Goal: Task Accomplishment & Management: Manage account settings

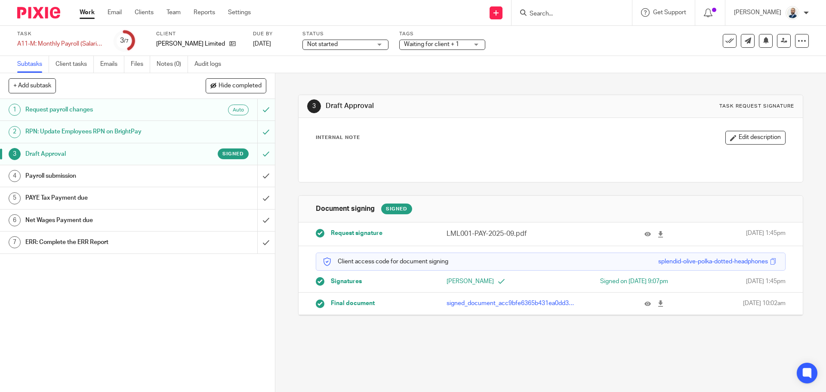
click at [219, 176] on div "Payroll submission" at bounding box center [136, 176] width 223 height 13
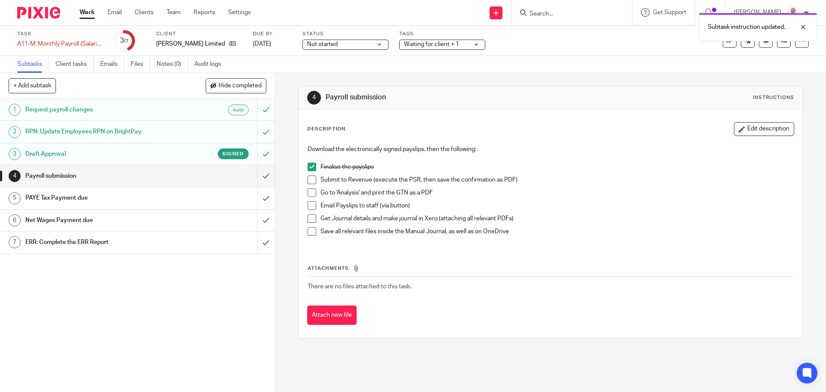
click at [316, 182] on li "Submit to Revenue (execute the PSR, then save the confirmation as PDF)" at bounding box center [551, 182] width 486 height 13
click at [308, 191] on span at bounding box center [312, 192] width 9 height 9
click at [308, 180] on span at bounding box center [312, 180] width 9 height 9
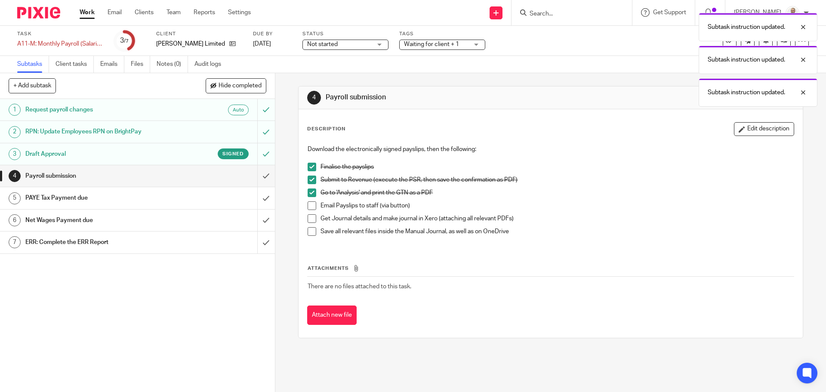
click at [312, 207] on span at bounding box center [312, 205] width 9 height 9
click at [308, 221] on span at bounding box center [312, 218] width 9 height 9
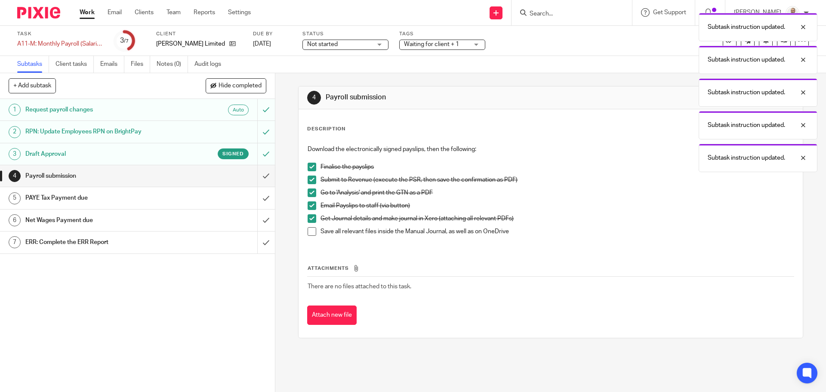
click at [308, 228] on span at bounding box center [312, 231] width 9 height 9
click at [262, 181] on input "submit" at bounding box center [137, 176] width 275 height 22
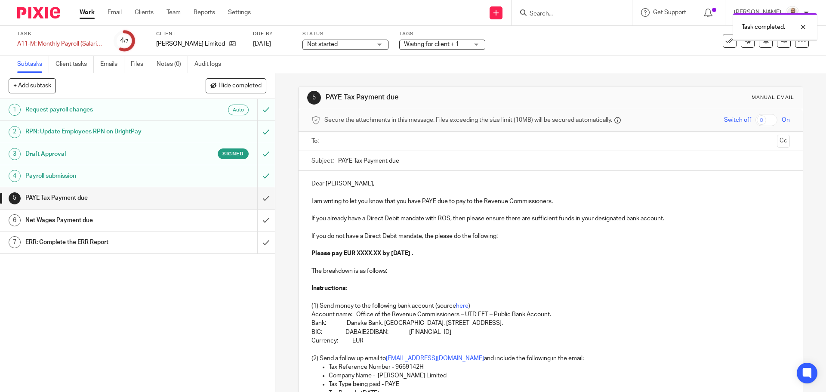
click at [347, 138] on input "text" at bounding box center [550, 141] width 446 height 10
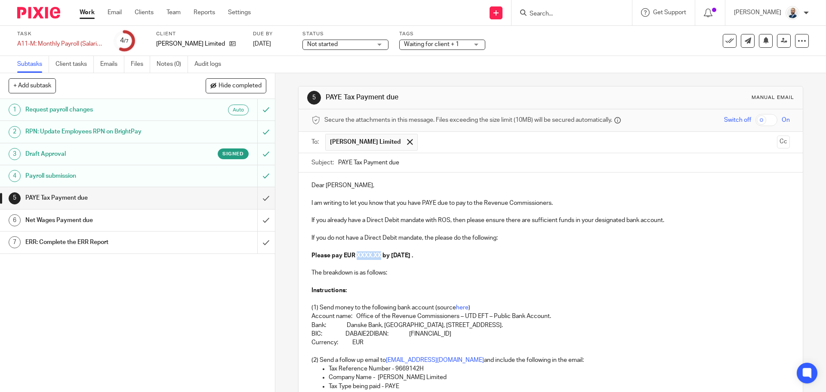
drag, startPoint x: 380, startPoint y: 255, endPoint x: 354, endPoint y: 256, distance: 26.2
click at [354, 256] on strong "Please pay EUR XXXX.XX by 14th October 2025 ." at bounding box center [363, 256] width 102 height 6
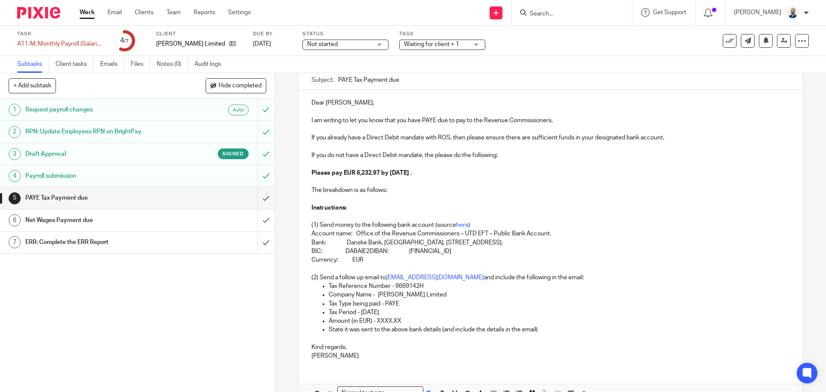
scroll to position [129, 0]
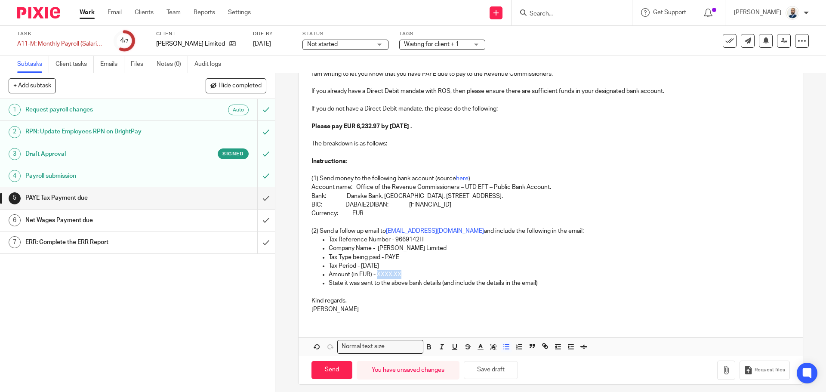
drag, startPoint x: 376, startPoint y: 274, endPoint x: 433, endPoint y: 269, distance: 57.0
click at [420, 278] on p "Amount (in EUR) - XXXX.XX" at bounding box center [559, 274] width 461 height 9
click at [319, 371] on input "Send" at bounding box center [332, 370] width 41 height 19
type input "Sent"
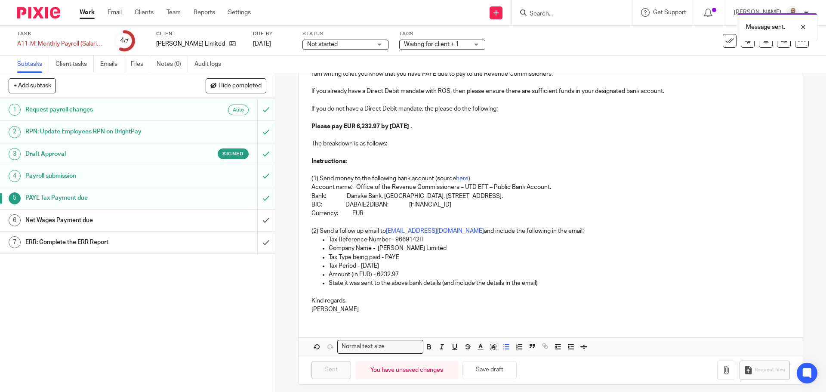
click at [117, 215] on h1 "Net Wages Payment due" at bounding box center [99, 220] width 149 height 13
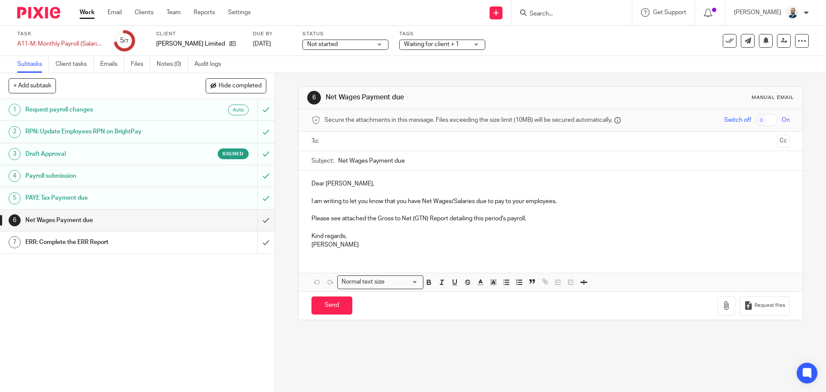
click at [349, 145] on input "text" at bounding box center [550, 141] width 446 height 10
click at [717, 299] on button "button" at bounding box center [726, 307] width 18 height 19
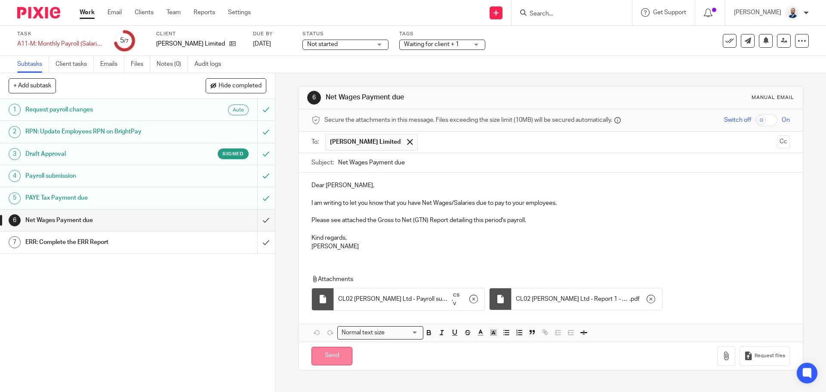
click at [324, 355] on input "Send" at bounding box center [332, 356] width 41 height 19
type input "Sent"
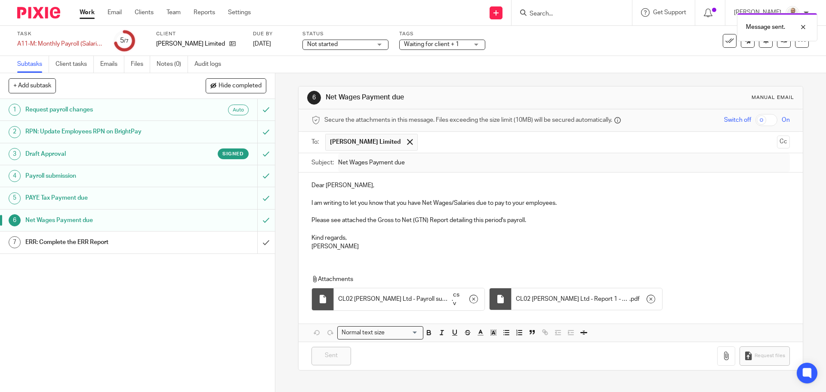
drag, startPoint x: 158, startPoint y: 238, endPoint x: 223, endPoint y: 237, distance: 65.0
click at [158, 238] on h1 "ERR: Complete the ERR Report" at bounding box center [99, 242] width 149 height 13
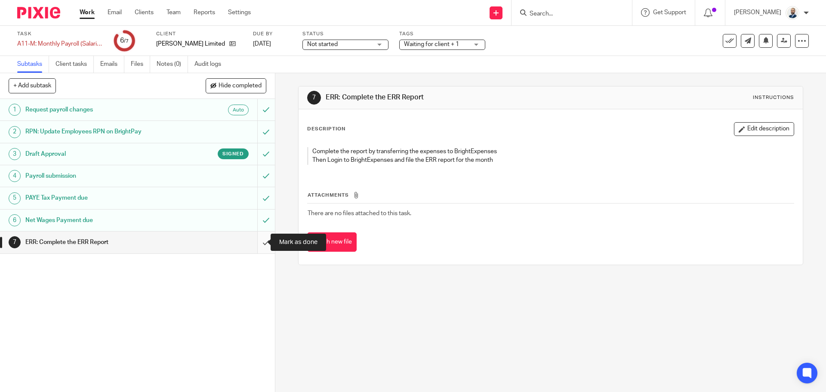
click at [262, 250] on input "submit" at bounding box center [137, 242] width 275 height 22
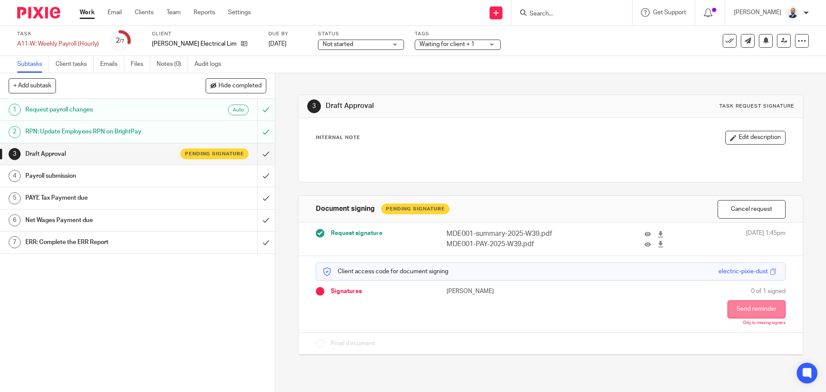
click at [728, 308] on button "Send reminder" at bounding box center [757, 309] width 58 height 18
